Goal: Task Accomplishment & Management: Use online tool/utility

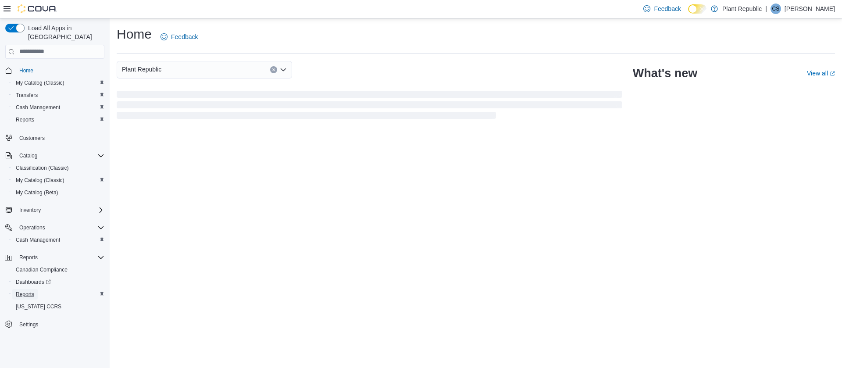
click at [25, 291] on span "Reports" at bounding box center [25, 294] width 18 height 7
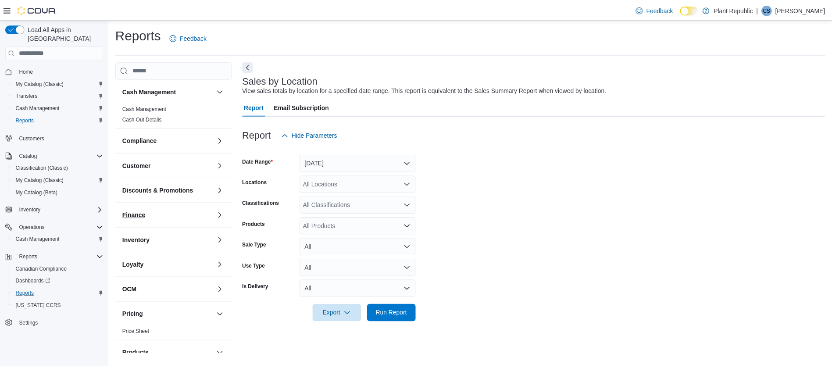
scroll to position [247, 0]
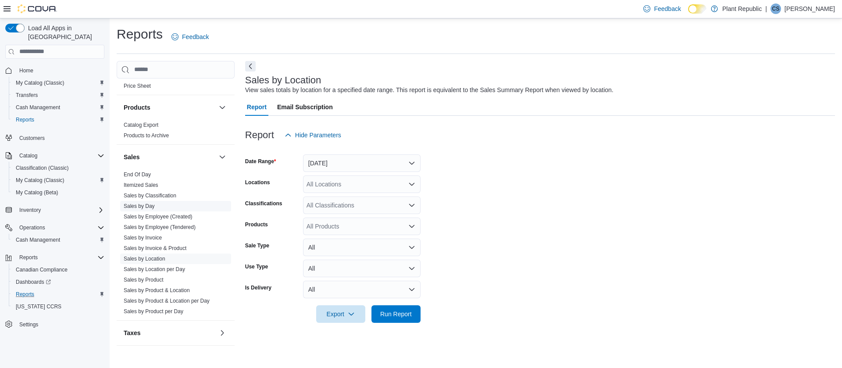
click at [130, 203] on link "Sales by Day" at bounding box center [139, 206] width 31 height 6
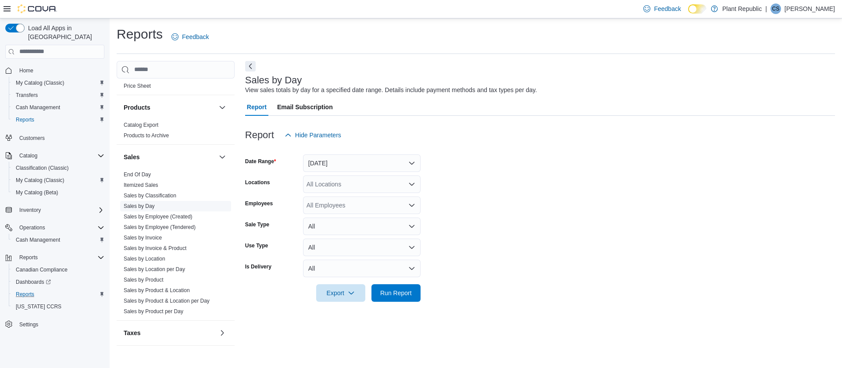
click at [139, 203] on span "Sales by Day" at bounding box center [139, 206] width 31 height 7
click at [323, 163] on button "[DATE]" at bounding box center [362, 163] width 118 height 18
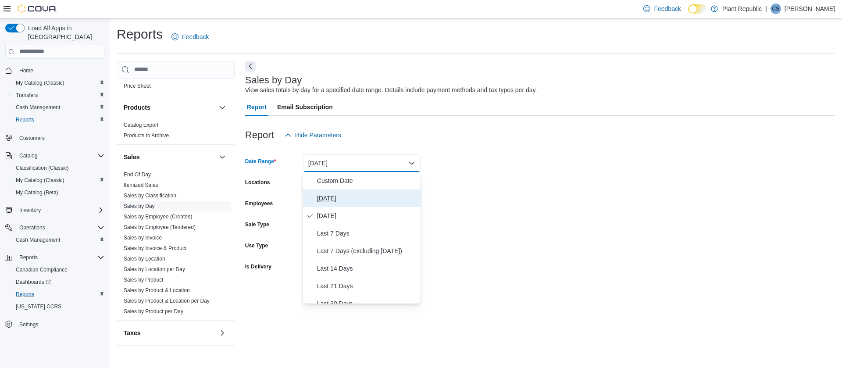
click at [326, 195] on span "[DATE]" at bounding box center [367, 198] width 100 height 11
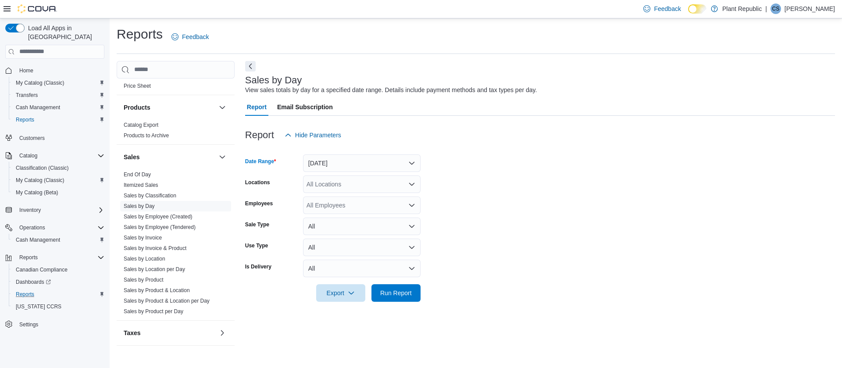
click at [326, 185] on div "All Locations" at bounding box center [362, 184] width 118 height 18
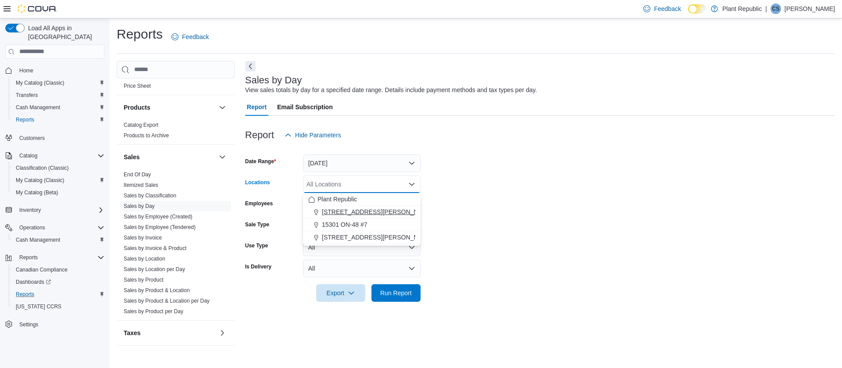
click at [328, 209] on span "[STREET_ADDRESS][PERSON_NAME]" at bounding box center [377, 211] width 111 height 9
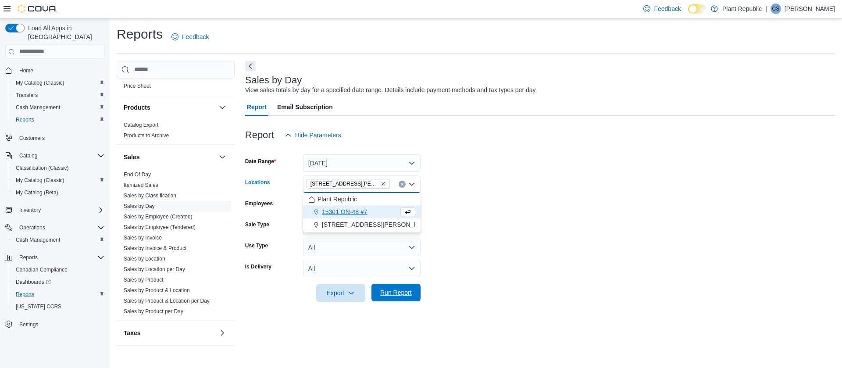
click at [396, 295] on span "Run Report" at bounding box center [396, 292] width 32 height 9
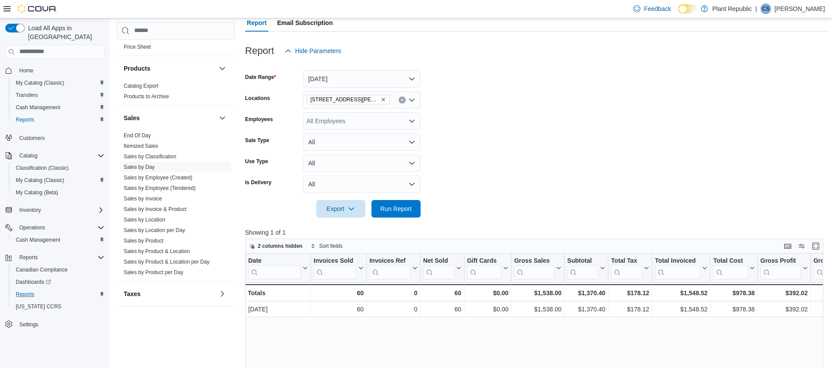
scroll to position [85, 0]
